Goal: Transaction & Acquisition: Book appointment/travel/reservation

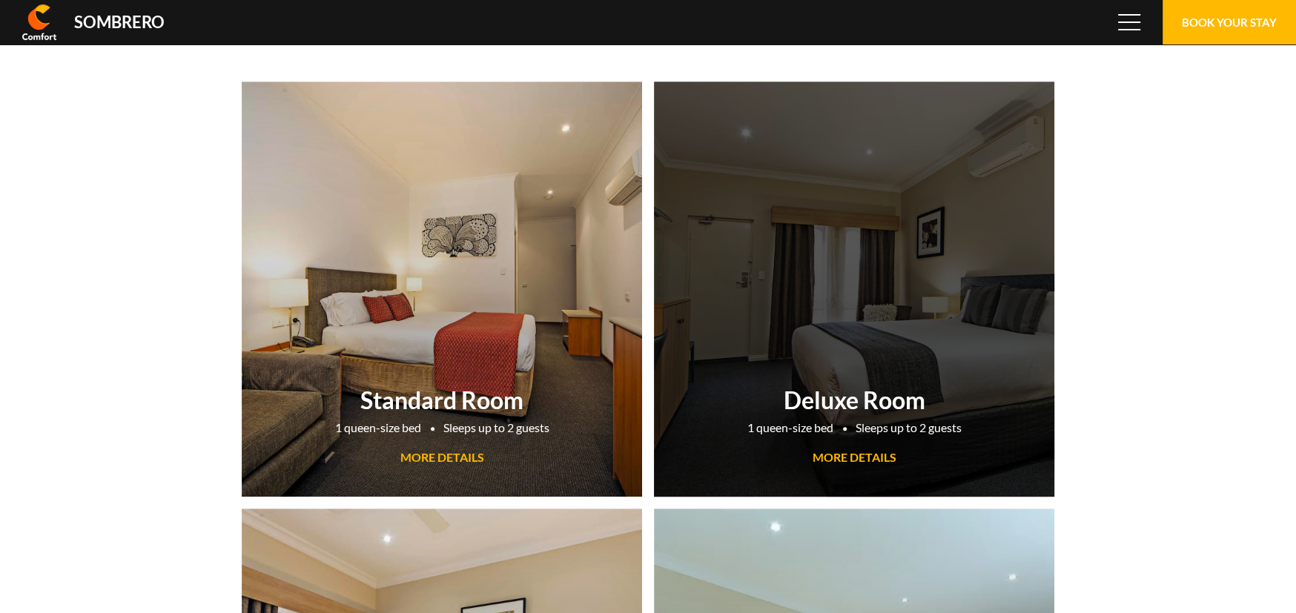
scroll to position [98970, 0]
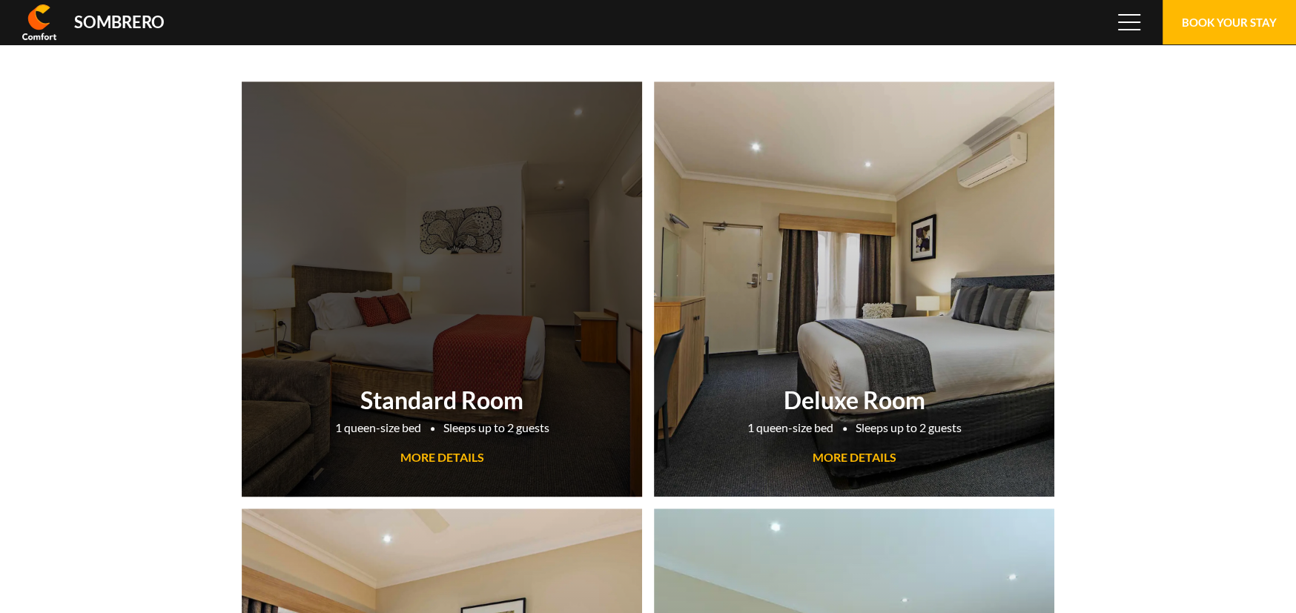
click at [493, 386] on div "Standard Room 1 queen-size bed Sleeps up to 2 guests MORE DETAILS" at bounding box center [442, 426] width 400 height 96
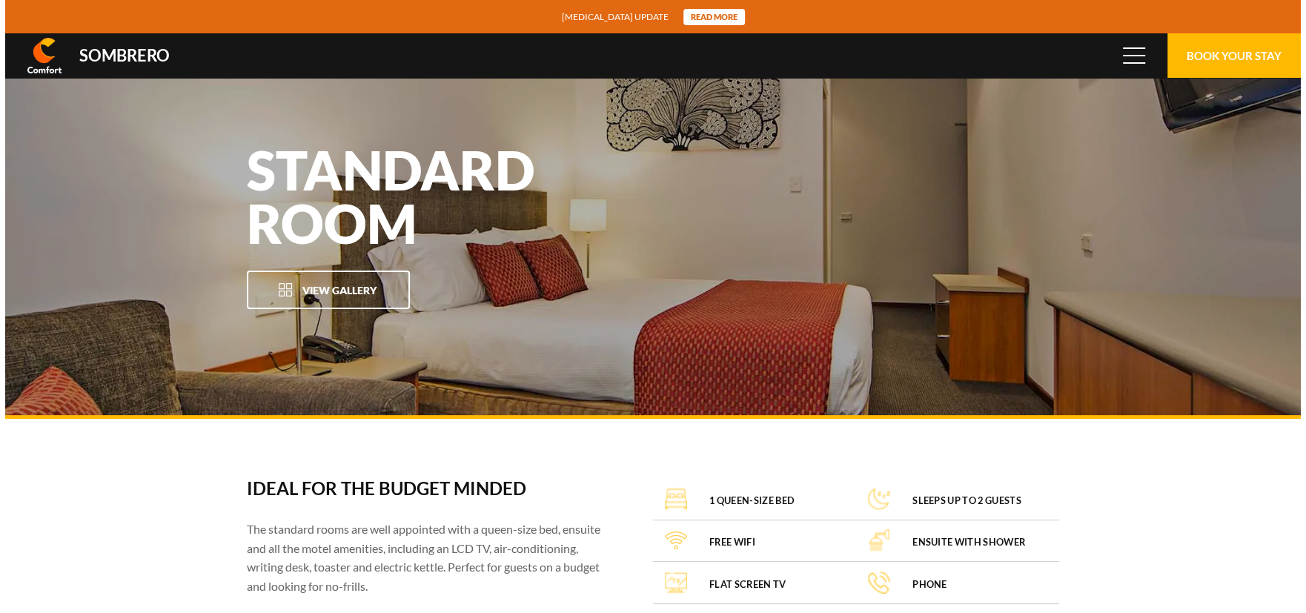
scroll to position [98970, 0]
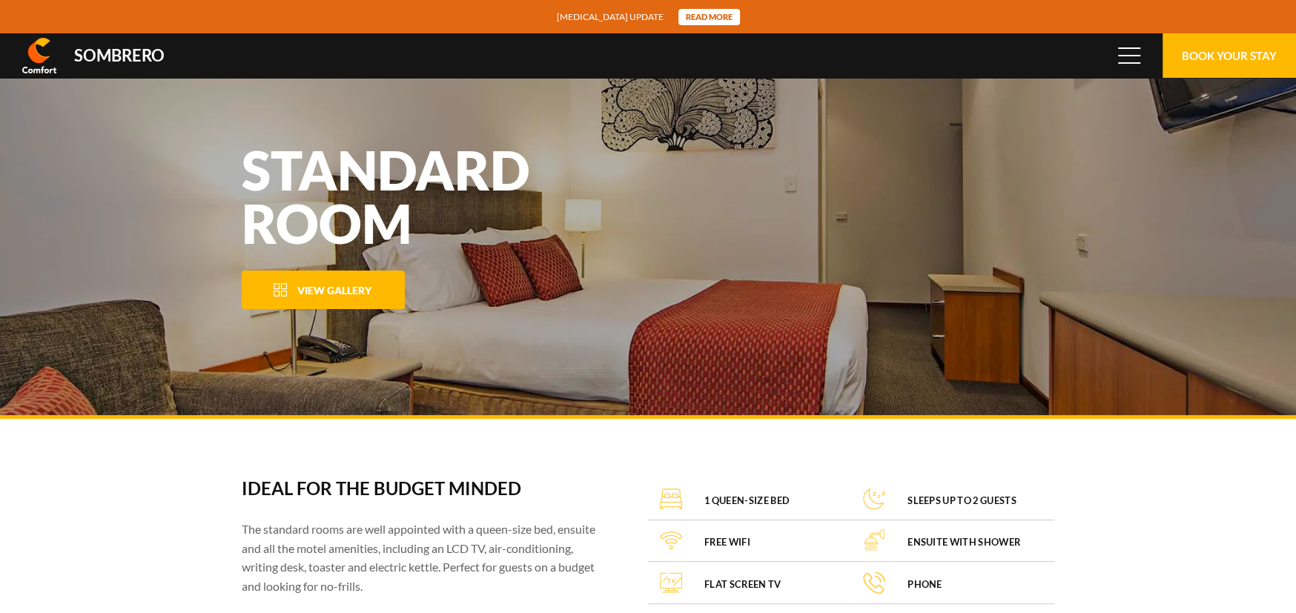
click at [323, 284] on span "View Gallery" at bounding box center [334, 290] width 74 height 13
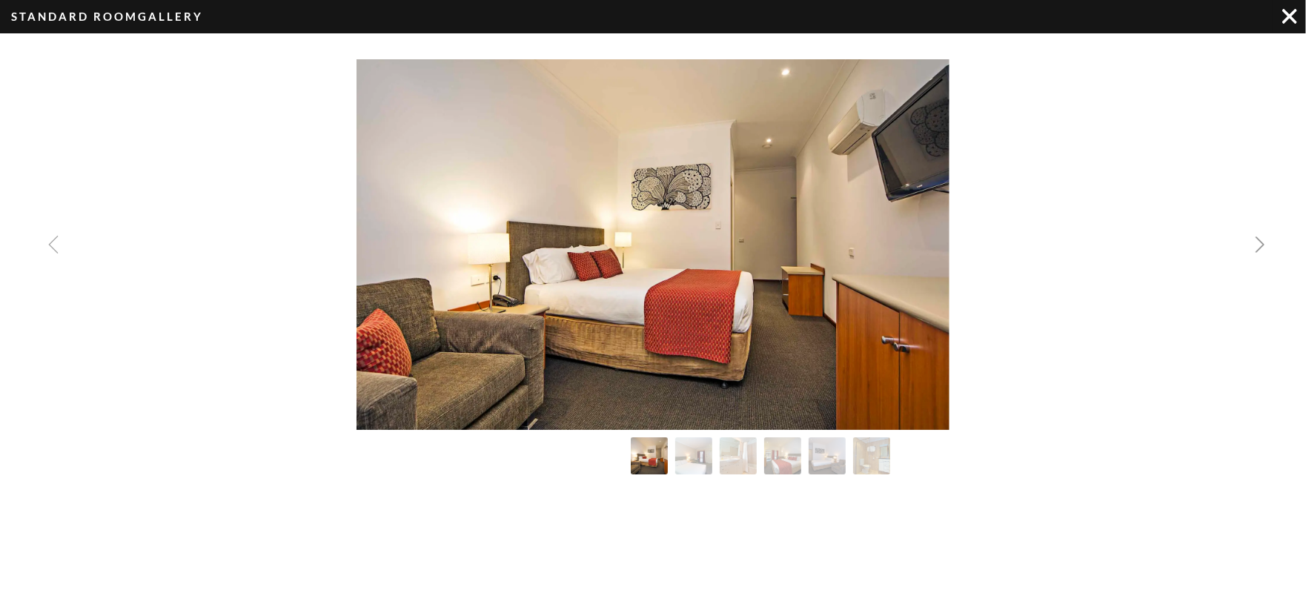
click at [1260, 241] on img "Next slide" at bounding box center [1260, 245] width 18 height 18
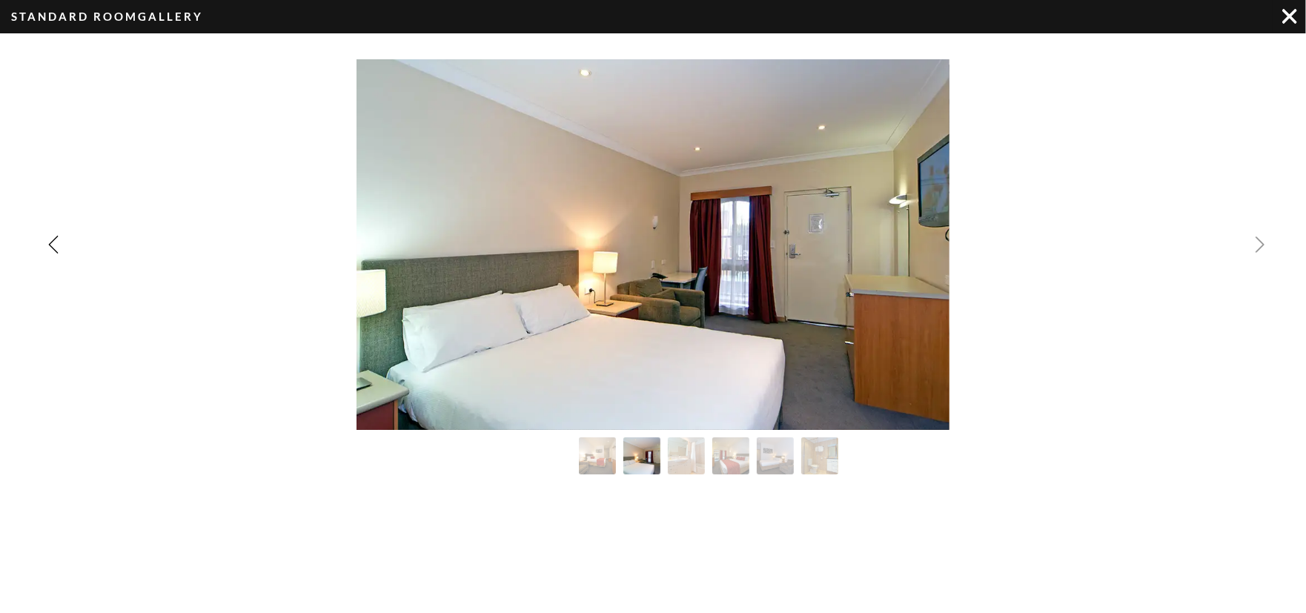
click at [1260, 241] on img "Next slide" at bounding box center [1260, 245] width 18 height 18
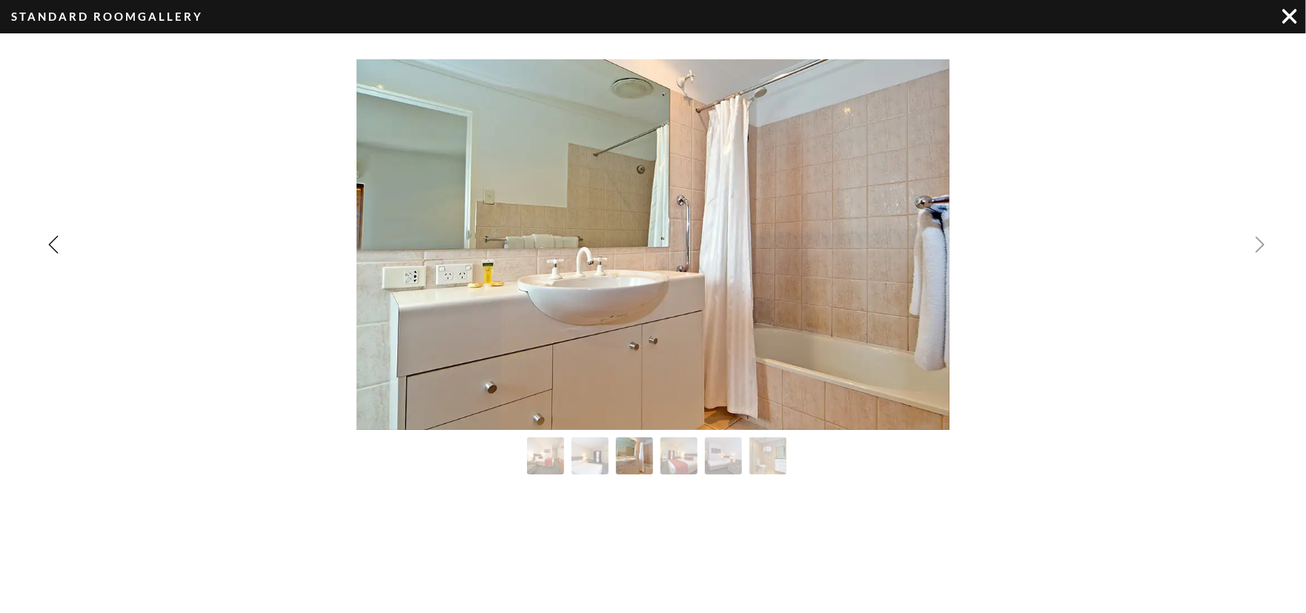
click at [1260, 241] on img "Next slide" at bounding box center [1260, 245] width 18 height 18
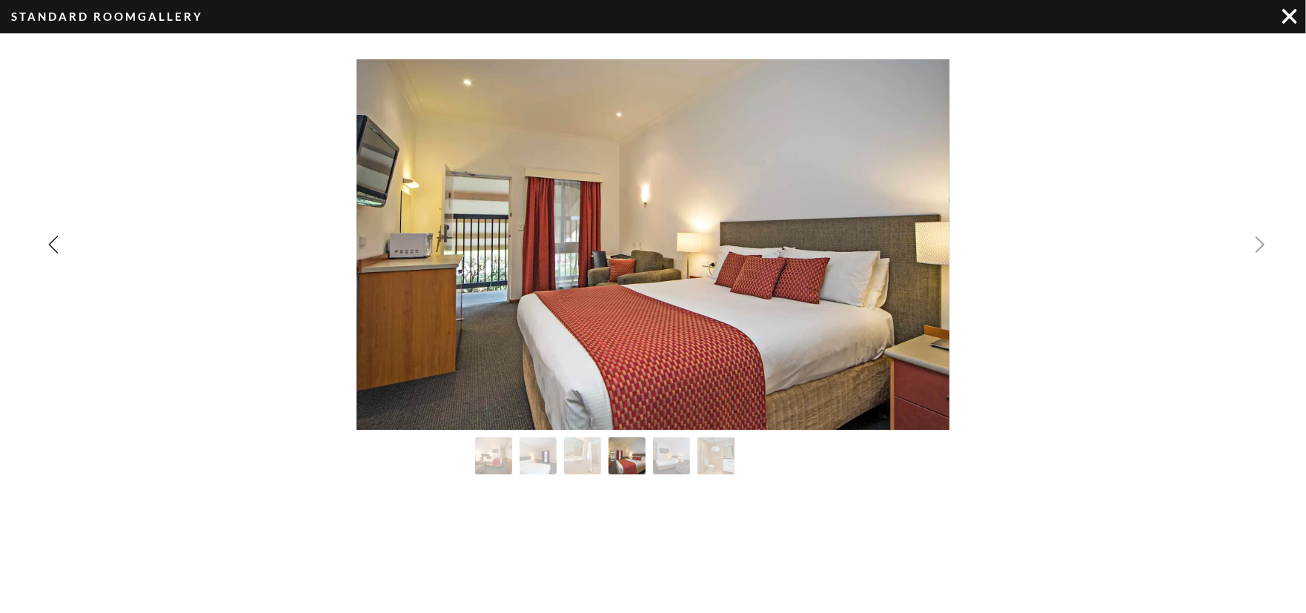
click at [1260, 241] on img "Next slide" at bounding box center [1260, 245] width 18 height 18
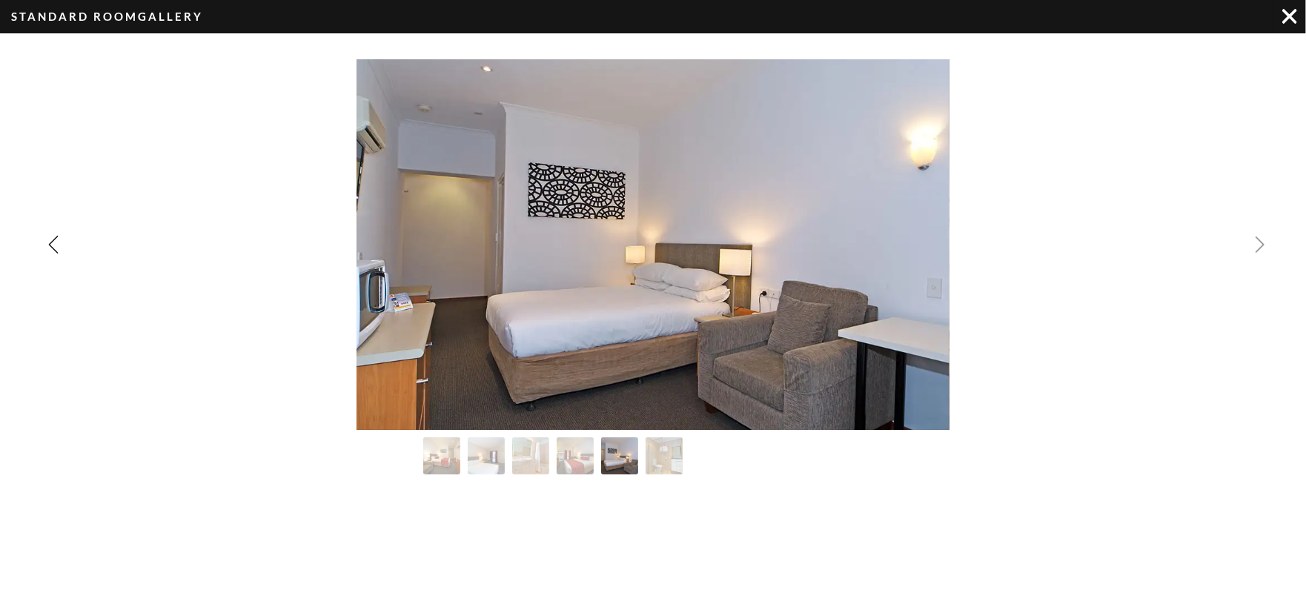
click at [1260, 241] on img "Next slide" at bounding box center [1260, 245] width 18 height 18
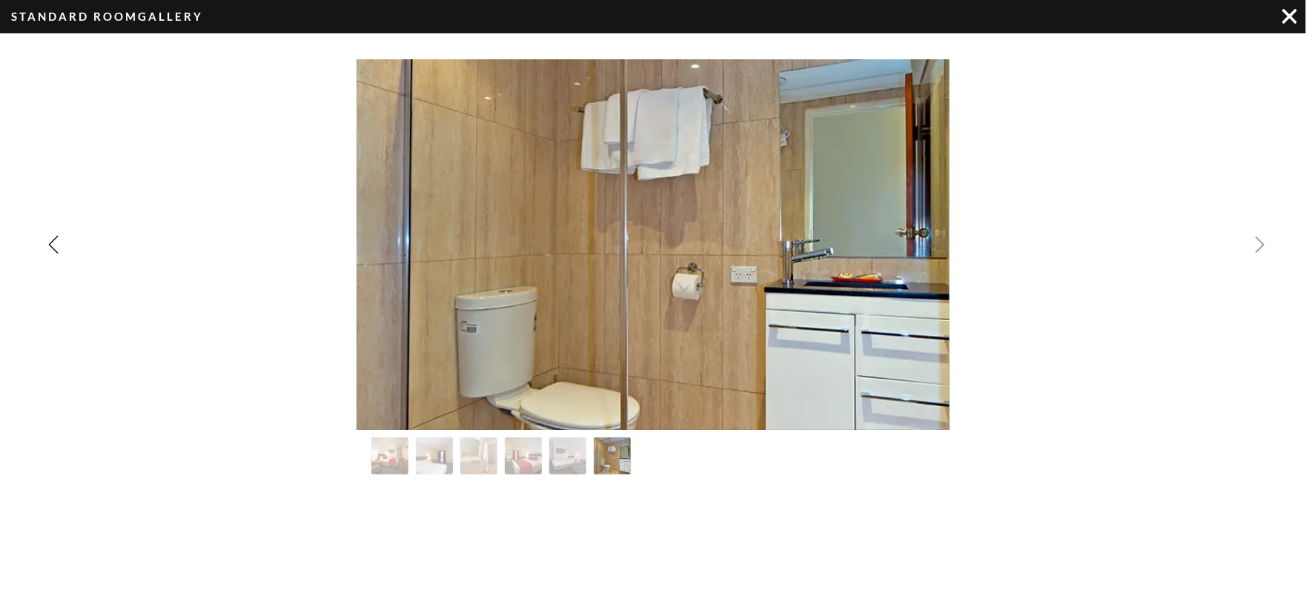
click at [1260, 241] on div "Image Gallery" at bounding box center [653, 244] width 1306 height 371
click at [1280, 19] on div "Image Gallery" at bounding box center [1289, 16] width 33 height 32
